Goal: Book appointment/travel/reservation

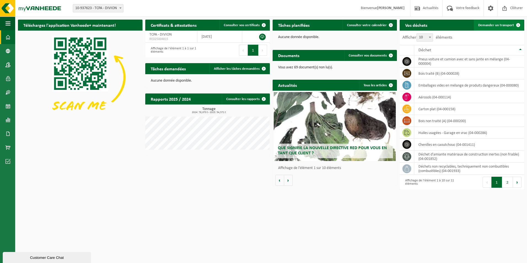
click at [504, 28] on link "Demander un transport" at bounding box center [499, 25] width 50 height 11
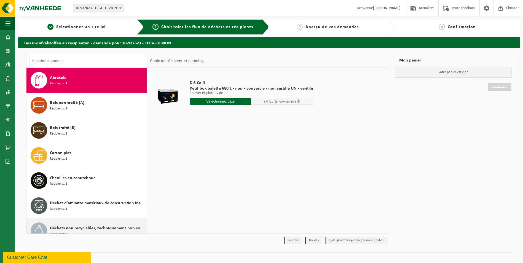
scroll to position [110, 0]
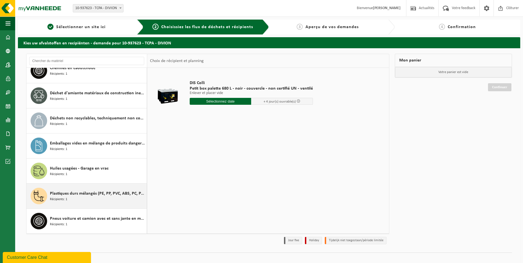
click at [79, 196] on span "Plastiques durs mélangés (PE, PP, PVC, ABS, PC, PA, ...), recyclable (industrie…" at bounding box center [97, 193] width 95 height 7
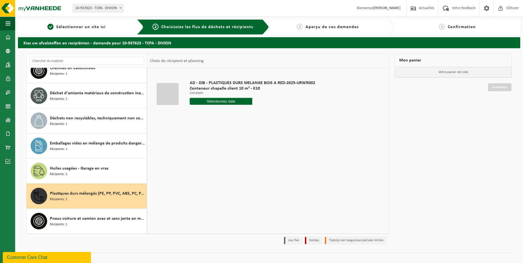
click at [215, 102] on input "text" at bounding box center [221, 101] width 63 height 7
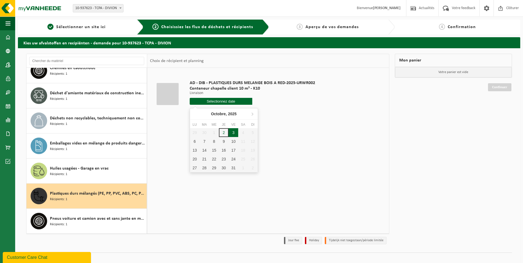
click at [234, 132] on div "3" at bounding box center [234, 132] width 10 height 9
type input "à partir de 2025-10-03"
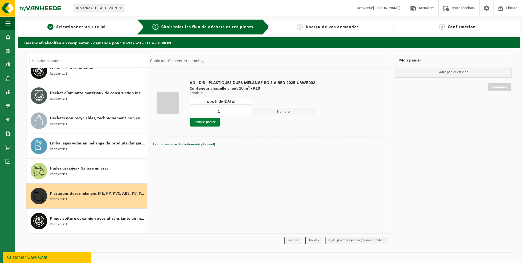
click at [203, 124] on button "Dans le panier" at bounding box center [205, 122] width 30 height 9
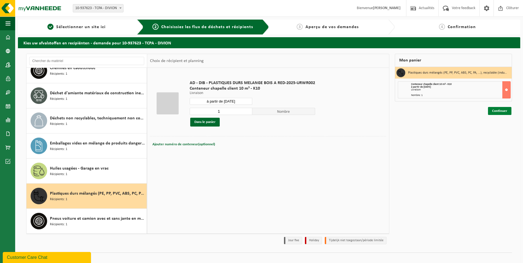
click at [505, 109] on link "Continuer" at bounding box center [499, 111] width 23 height 8
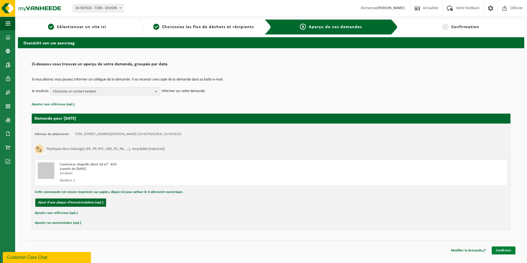
click at [507, 252] on link "Confirmer" at bounding box center [504, 250] width 24 height 8
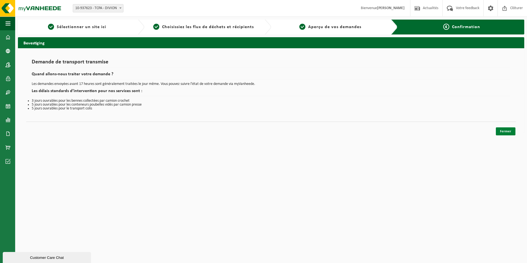
click at [505, 131] on link "Fermer" at bounding box center [506, 131] width 20 height 8
